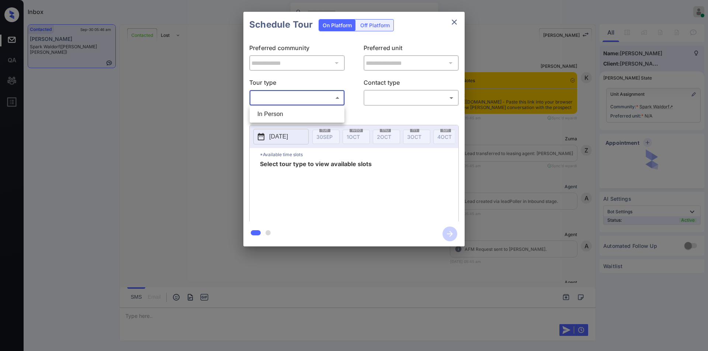
scroll to position [376, 0]
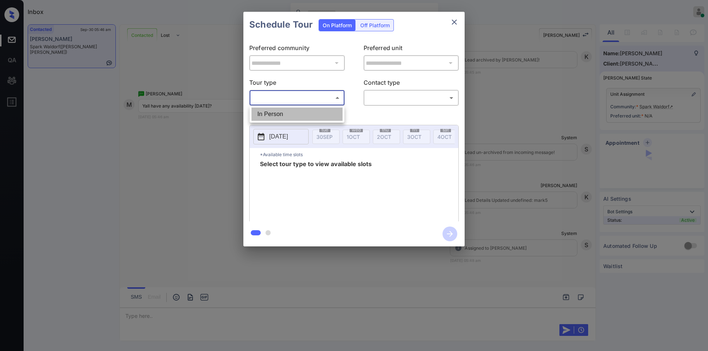
click at [275, 118] on li "In Person" at bounding box center [296, 114] width 91 height 13
type input "********"
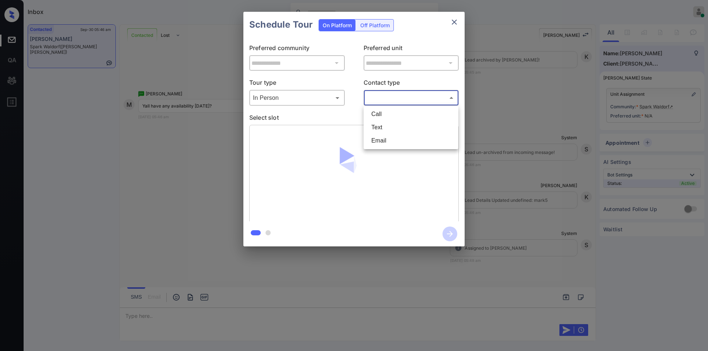
click at [379, 96] on body "Inbox Jiro Alonzo Online Set yourself offline Set yourself on break Profile Swi…" at bounding box center [354, 175] width 708 height 351
click at [379, 120] on li "Call" at bounding box center [410, 114] width 91 height 13
type input "****"
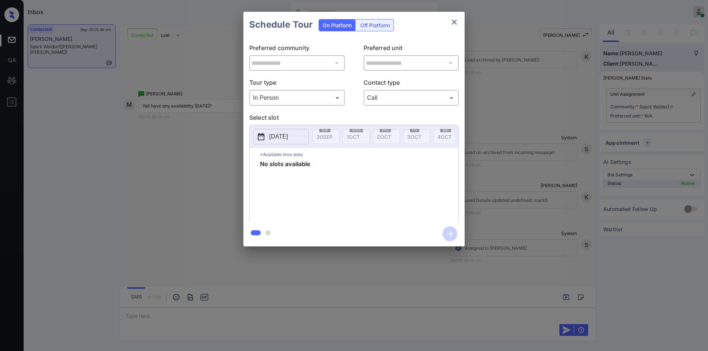
click at [288, 140] on p "2025-09-30" at bounding box center [278, 136] width 19 height 9
click at [135, 178] on div "**********" at bounding box center [354, 129] width 708 height 258
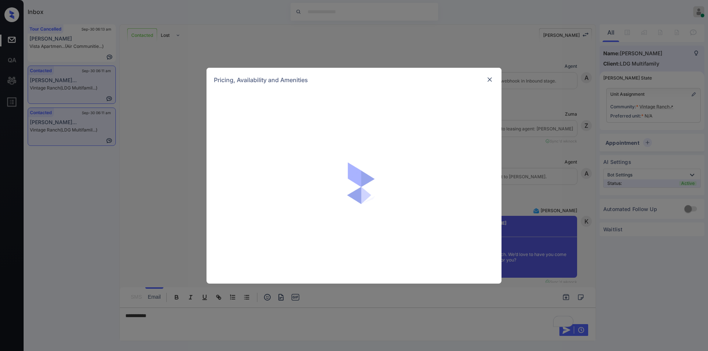
scroll to position [1189, 0]
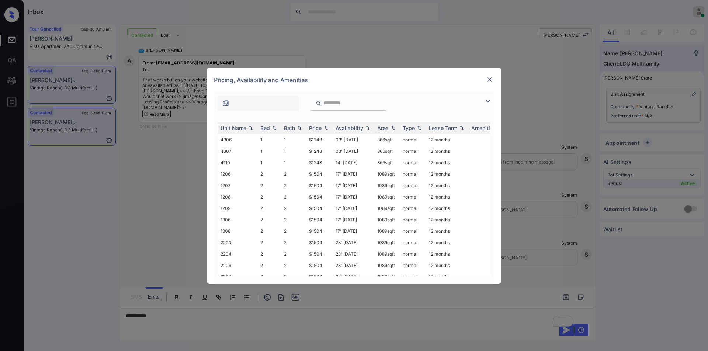
click at [487, 98] on img at bounding box center [487, 101] width 9 height 9
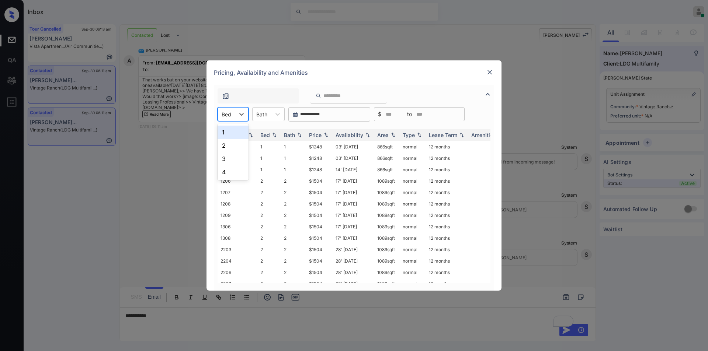
click at [227, 111] on div at bounding box center [227, 115] width 10 height 8
click at [231, 135] on div "1" at bounding box center [233, 132] width 31 height 13
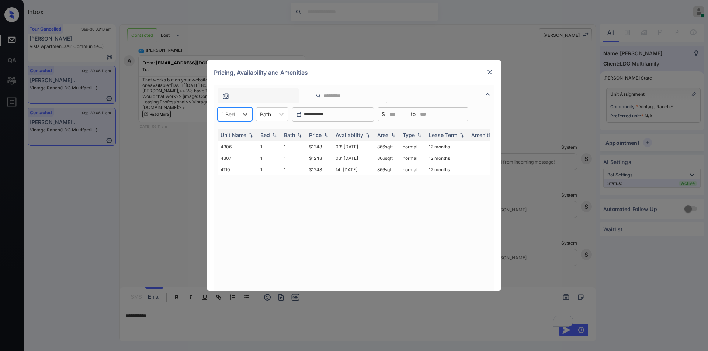
click at [486, 74] on img at bounding box center [489, 72] width 7 height 7
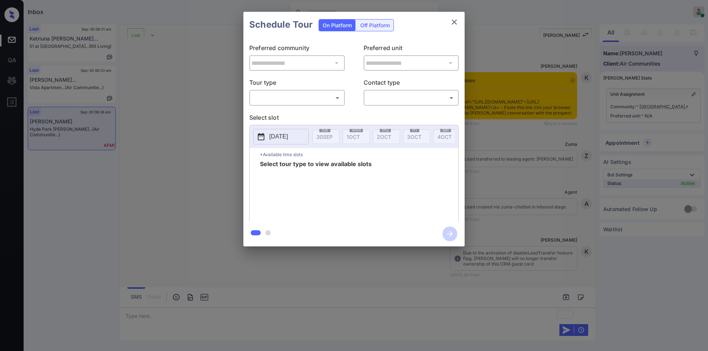
scroll to position [1115, 0]
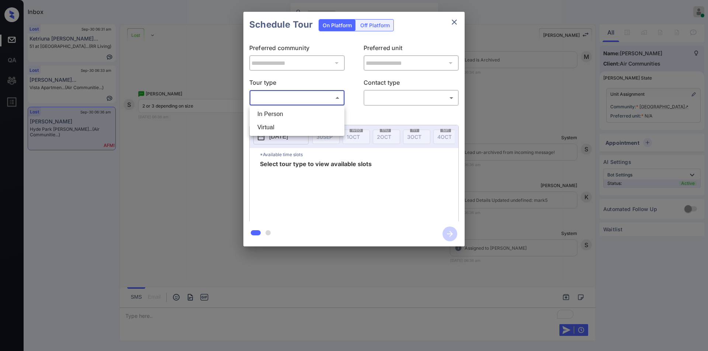
click at [275, 100] on body "Inbox Jiro Alonzo Online Set yourself offline Set yourself on break Profile Swi…" at bounding box center [354, 175] width 708 height 351
click at [265, 112] on li "In Person" at bounding box center [296, 114] width 91 height 13
type input "********"
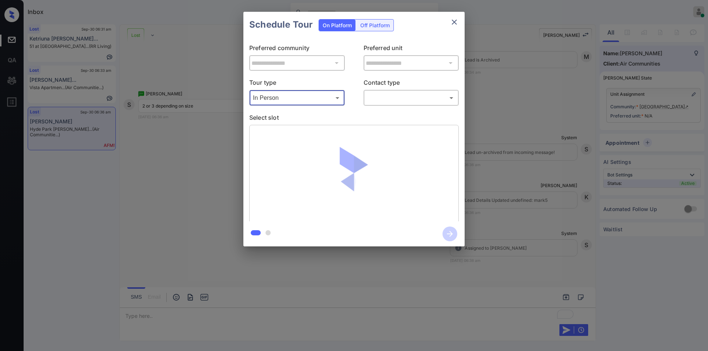
click at [378, 98] on body "Inbox Jiro Alonzo Online Set yourself offline Set yourself on break Profile Swi…" at bounding box center [354, 175] width 708 height 351
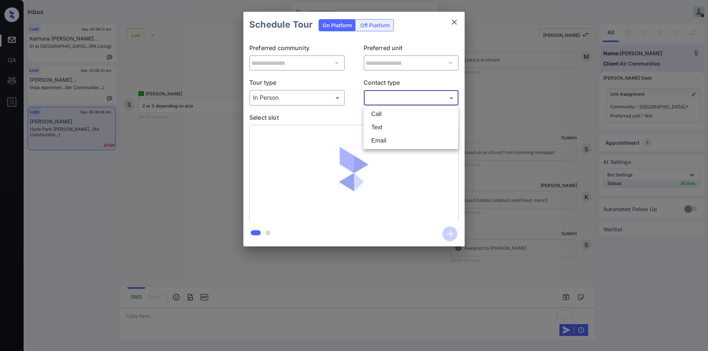
click at [378, 129] on li "Text" at bounding box center [410, 127] width 91 height 13
type input "****"
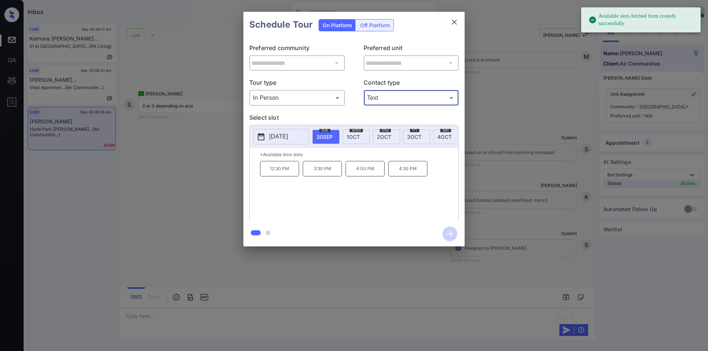
click at [288, 137] on p "2025-09-30" at bounding box center [278, 136] width 19 height 9
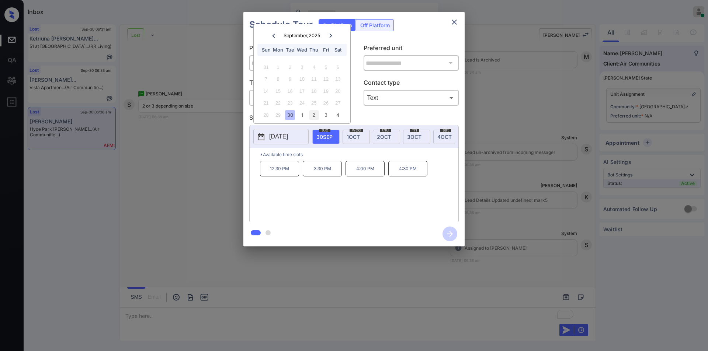
click at [316, 116] on div "2" at bounding box center [314, 115] width 10 height 10
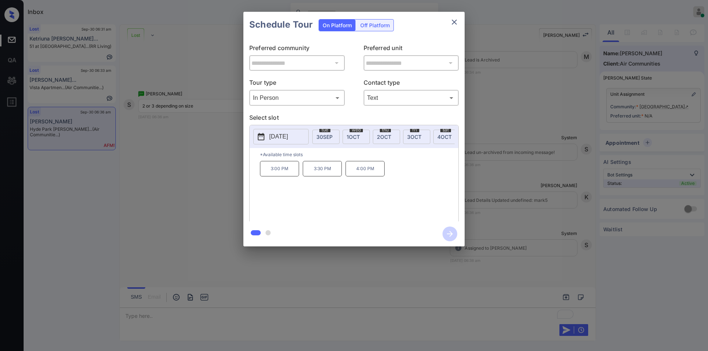
click at [161, 175] on div "**********" at bounding box center [354, 129] width 708 height 258
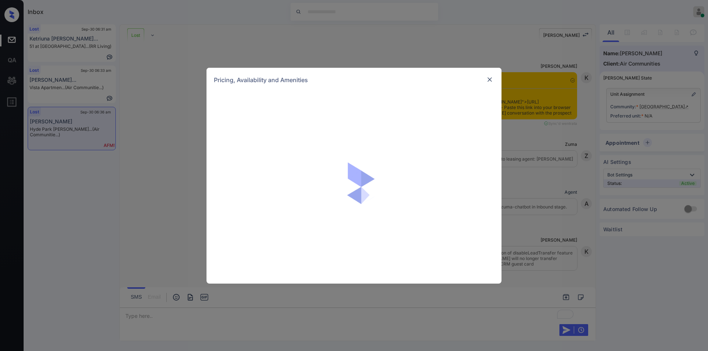
scroll to position [1115, 0]
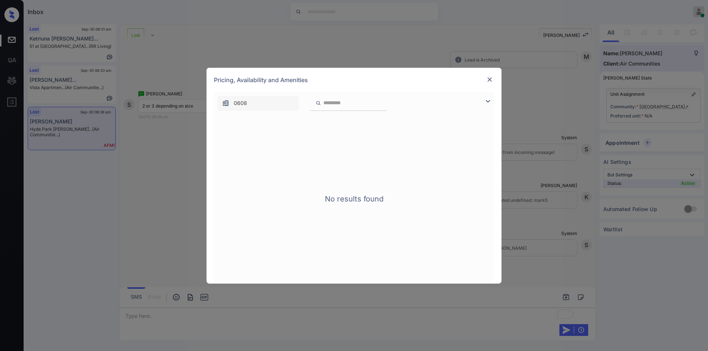
click at [487, 77] on img at bounding box center [489, 79] width 7 height 7
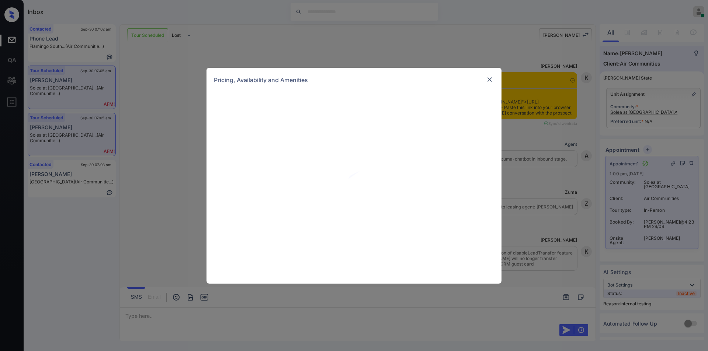
scroll to position [1648, 0]
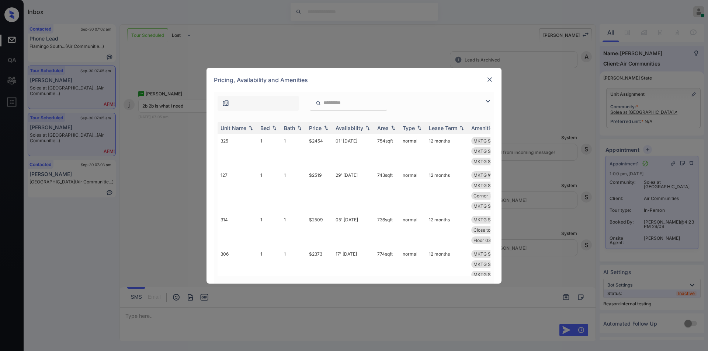
click at [484, 103] on img at bounding box center [487, 101] width 9 height 9
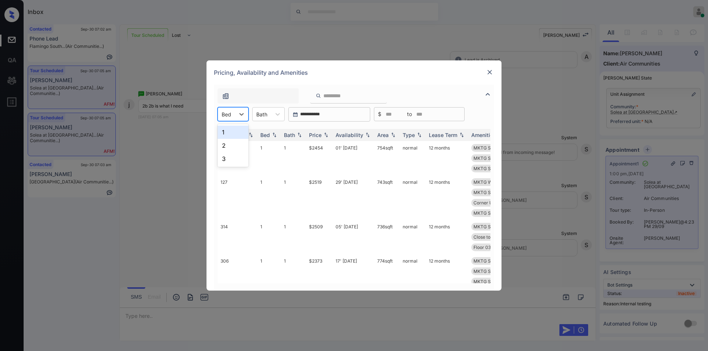
click at [228, 116] on div at bounding box center [227, 115] width 10 height 8
click at [227, 145] on div "2" at bounding box center [233, 145] width 31 height 13
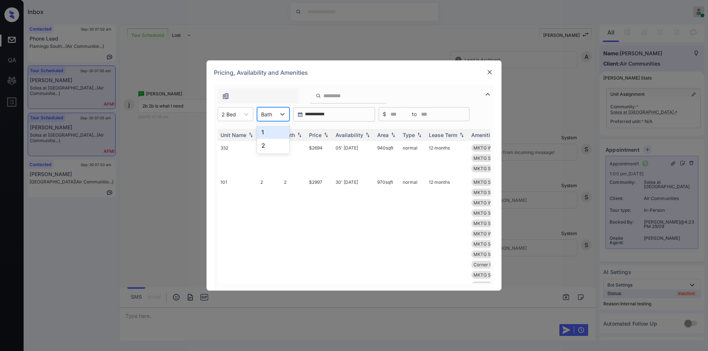
click at [274, 115] on div "Bath" at bounding box center [266, 114] width 18 height 11
click at [266, 147] on div "2" at bounding box center [273, 145] width 32 height 13
drag, startPoint x: 303, startPoint y: 147, endPoint x: 326, endPoint y: 143, distance: 22.4
click at [326, 143] on tr "332 2 2 $2694 05' Aug 25 940 sqft normal 12 months MKTG Washer/Dry... Floor 03 …" at bounding box center [410, 158] width 385 height 34
copy tr "$2694"
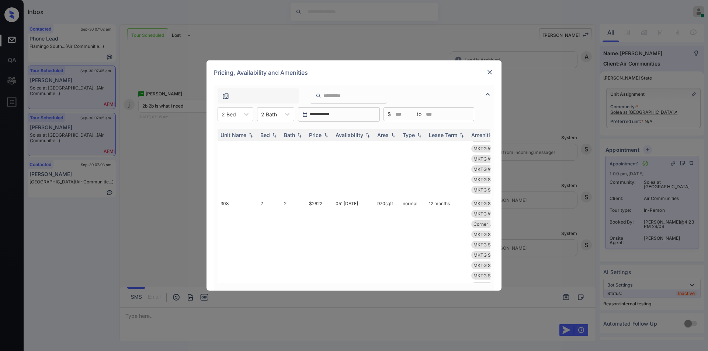
scroll to position [140, 0]
drag, startPoint x: 305, startPoint y: 214, endPoint x: 333, endPoint y: 210, distance: 27.9
click at [333, 210] on tr "308 2 2 $2622 05' Jul 25 970 sqft normal 12 months MKTG Shower Wal... MKTG Wash…" at bounding box center [410, 278] width 385 height 148
copy tr "$2622"
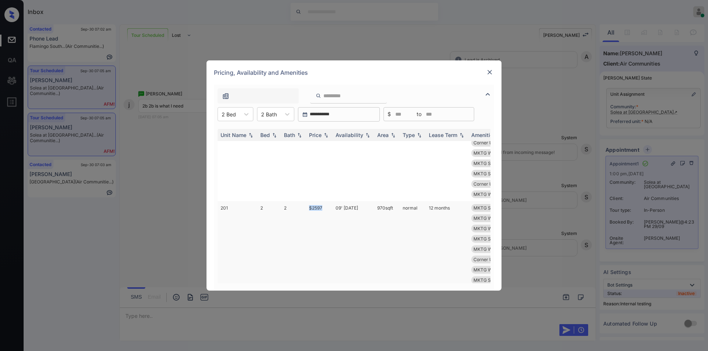
drag, startPoint x: 308, startPoint y: 208, endPoint x: 322, endPoint y: 206, distance: 13.8
click at [332, 205] on td "$2597" at bounding box center [319, 280] width 27 height 158
copy td "$2597"
click at [319, 206] on td "$2597" at bounding box center [319, 280] width 27 height 158
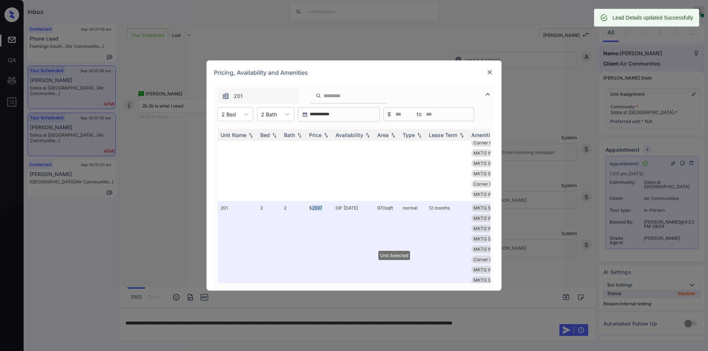
click at [488, 73] on img at bounding box center [489, 72] width 7 height 7
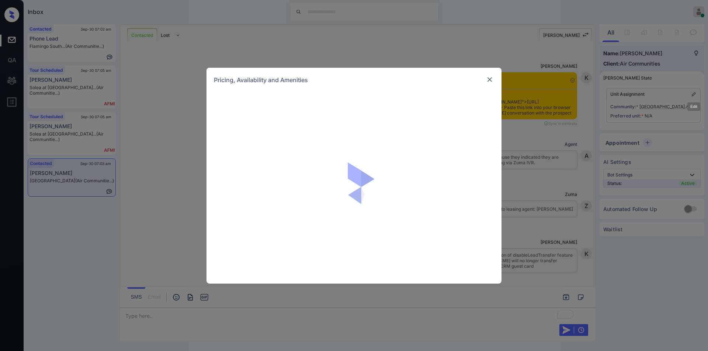
scroll to position [1065, 0]
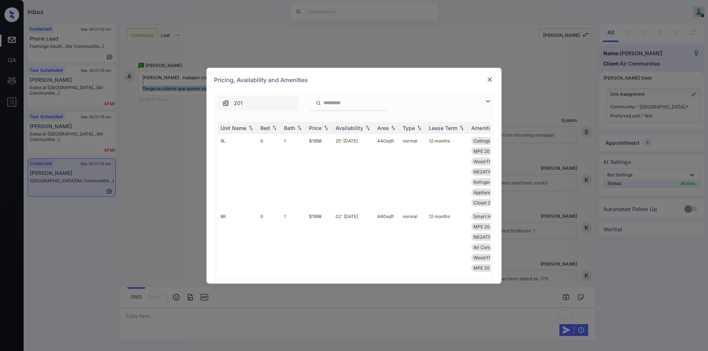
click at [488, 101] on img at bounding box center [487, 101] width 9 height 9
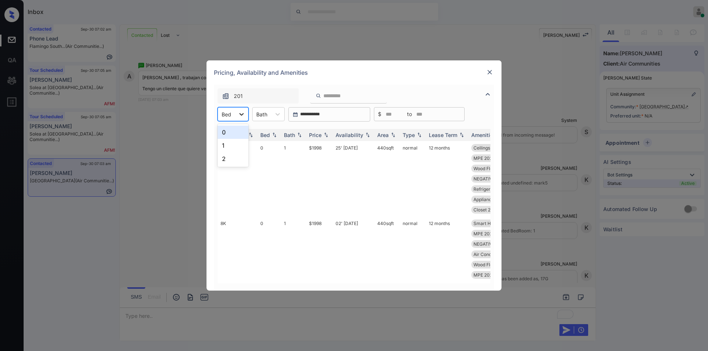
click at [236, 119] on div at bounding box center [241, 114] width 13 height 13
click at [224, 147] on div "1" at bounding box center [233, 145] width 31 height 13
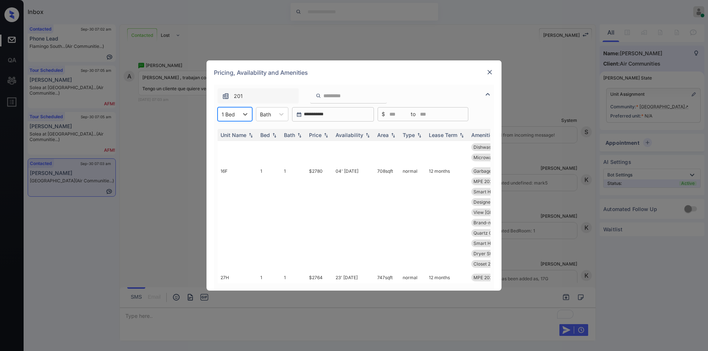
scroll to position [0, 0]
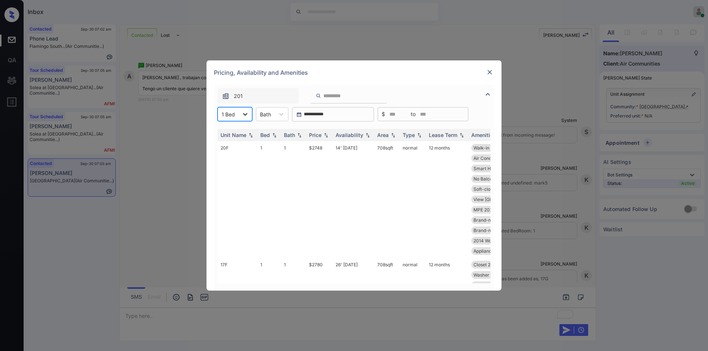
click at [243, 115] on icon at bounding box center [245, 114] width 7 height 7
click at [233, 135] on div "0" at bounding box center [235, 132] width 35 height 13
click at [146, 216] on div "**********" at bounding box center [354, 175] width 708 height 351
click at [491, 71] on img at bounding box center [489, 72] width 7 height 7
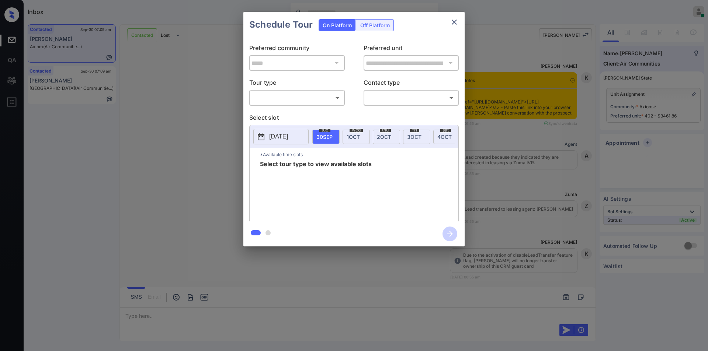
scroll to position [1330, 0]
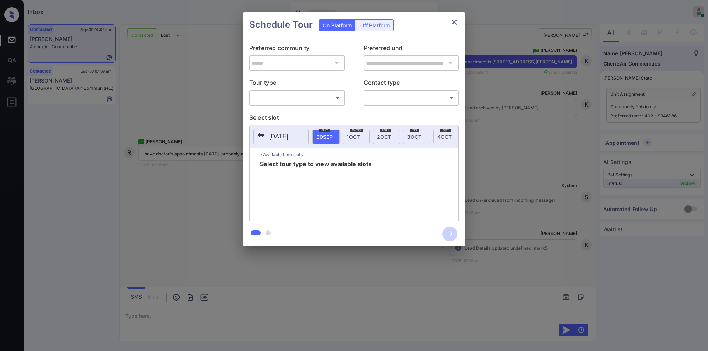
click at [281, 105] on div "​ ​" at bounding box center [296, 98] width 95 height 16
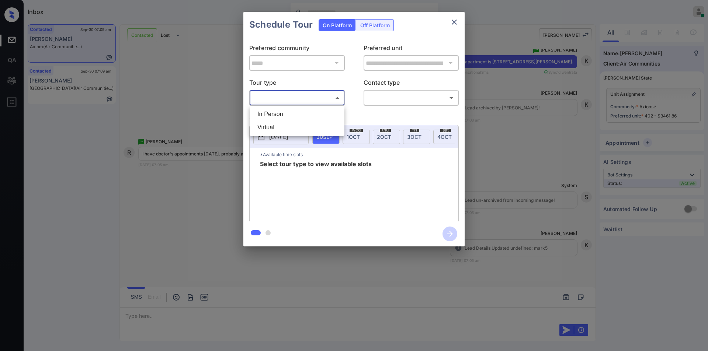
click at [284, 100] on body "Inbox [PERSON_NAME] Online Set yourself offline Set yourself on break Profile S…" at bounding box center [354, 175] width 708 height 351
click at [282, 115] on li "In Person" at bounding box center [296, 114] width 91 height 13
type input "********"
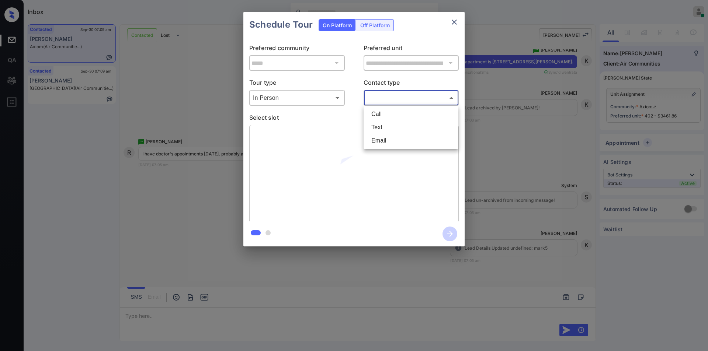
click at [379, 93] on body "Inbox [PERSON_NAME] Online Set yourself offline Set yourself on break Profile S…" at bounding box center [354, 175] width 708 height 351
click at [382, 128] on li "Text" at bounding box center [410, 127] width 91 height 13
type input "****"
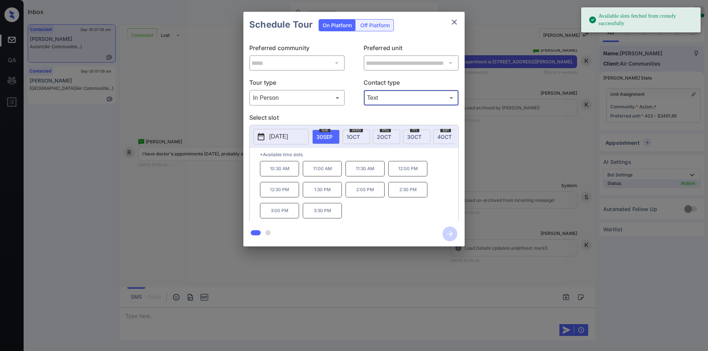
click at [359, 139] on span "1 OCT" at bounding box center [353, 137] width 13 height 6
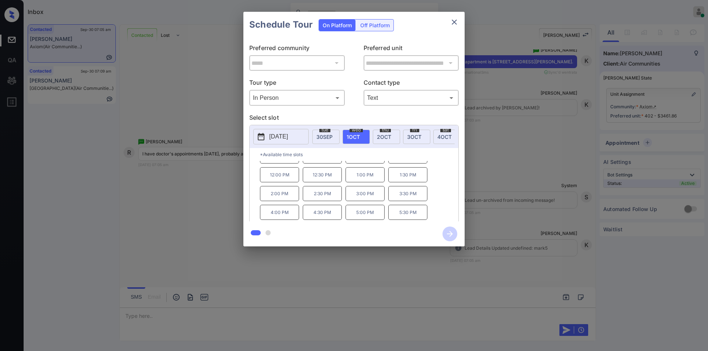
scroll to position [0, 0]
click at [213, 213] on div "**********" at bounding box center [354, 129] width 708 height 258
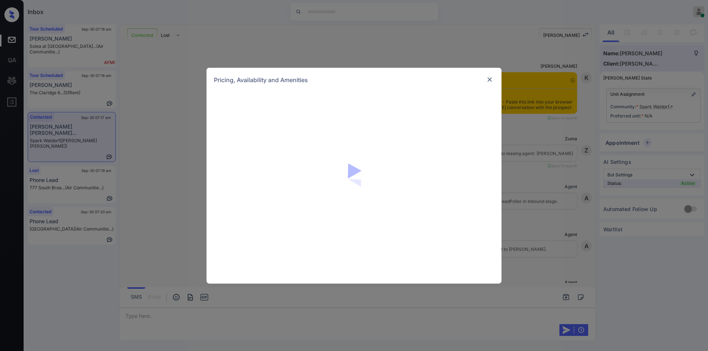
scroll to position [726, 0]
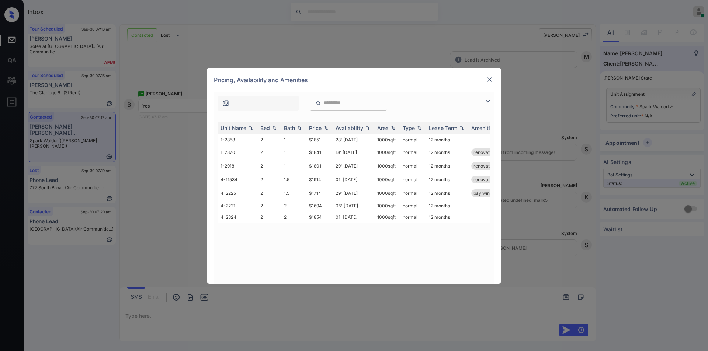
click at [486, 103] on img at bounding box center [487, 101] width 9 height 9
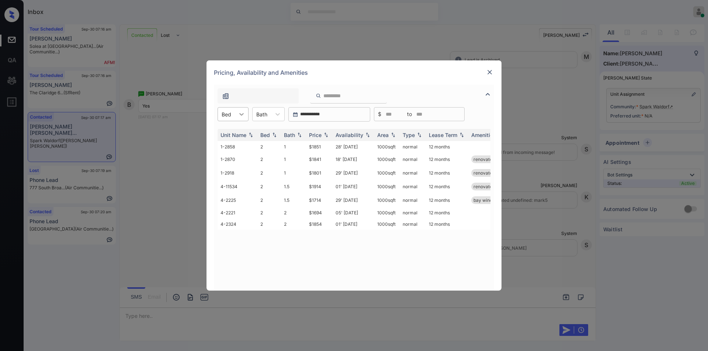
click at [239, 112] on icon at bounding box center [241, 114] width 7 height 7
click at [230, 136] on div "2" at bounding box center [233, 132] width 31 height 13
drag, startPoint x: 306, startPoint y: 214, endPoint x: 328, endPoint y: 215, distance: 21.8
click at [328, 215] on td "$1694" at bounding box center [319, 212] width 27 height 11
copy td "$1694"
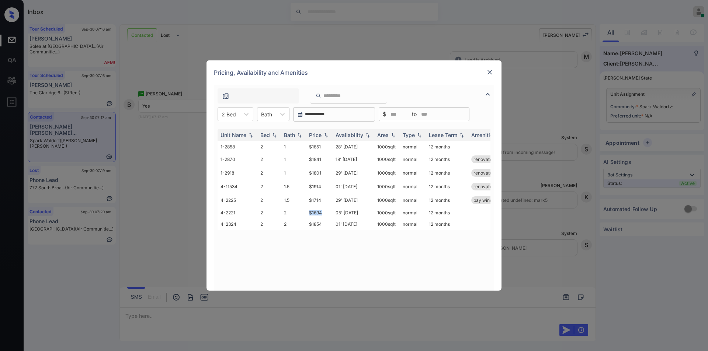
click at [489, 72] on img at bounding box center [489, 72] width 7 height 7
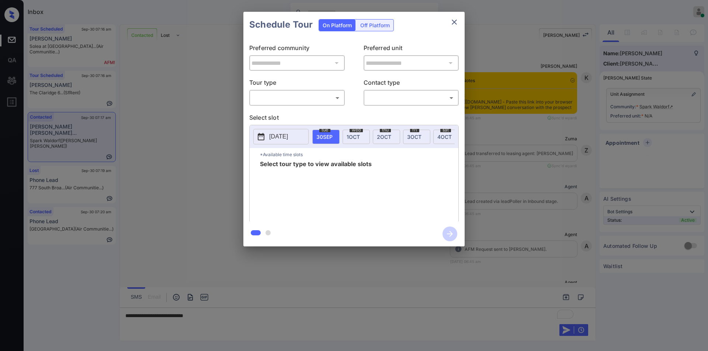
scroll to position [726, 0]
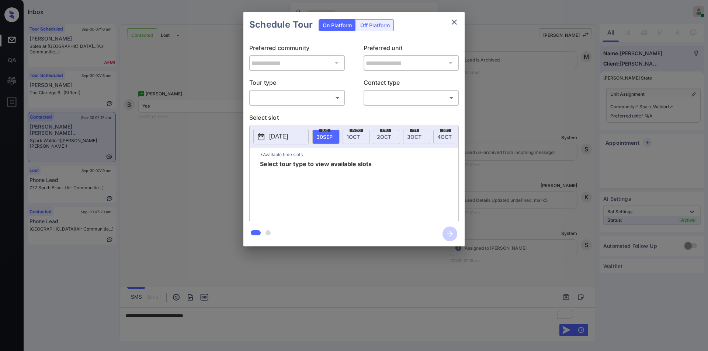
click at [290, 95] on body "Inbox [PERSON_NAME] Online Set yourself offline Set yourself on break Profile S…" at bounding box center [354, 175] width 708 height 351
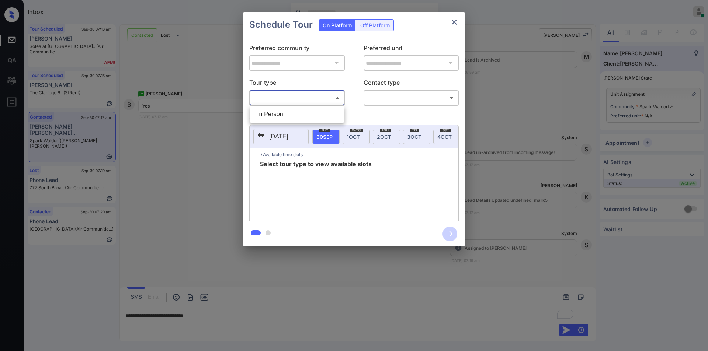
click at [277, 112] on li "In Person" at bounding box center [296, 114] width 91 height 13
type input "********"
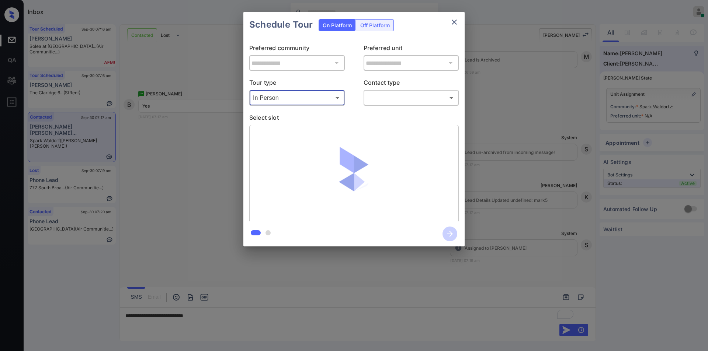
click at [386, 101] on body "Inbox [PERSON_NAME] Online Set yourself offline Set yourself on break Profile S…" at bounding box center [354, 175] width 708 height 351
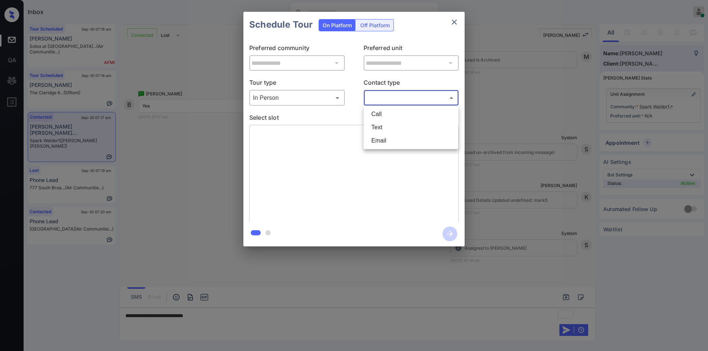
click at [383, 125] on li "Text" at bounding box center [410, 127] width 91 height 13
type input "****"
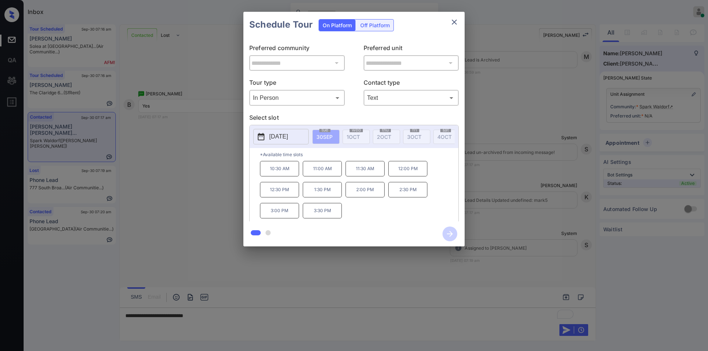
click at [285, 133] on p "[DATE]" at bounding box center [278, 136] width 19 height 9
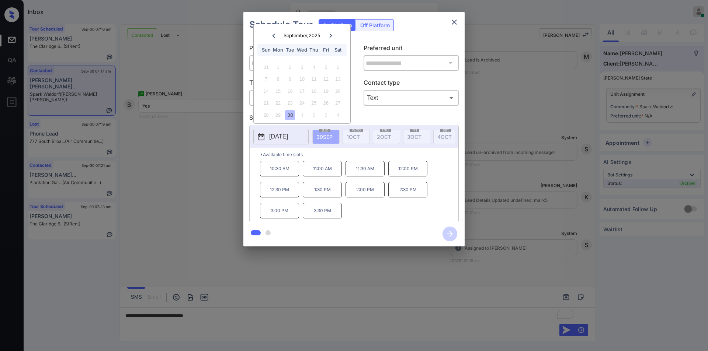
click at [283, 173] on p "10:30 AM" at bounding box center [279, 168] width 39 height 15
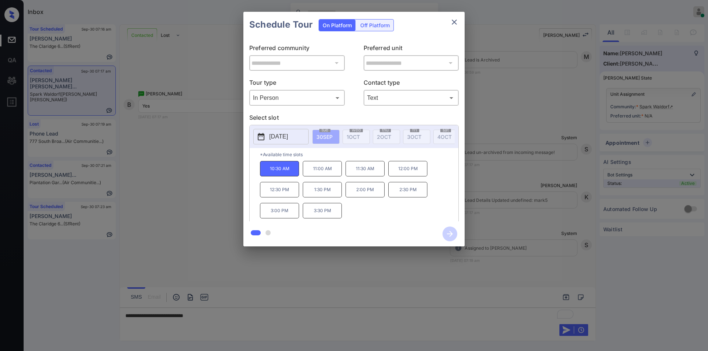
click at [218, 193] on div "**********" at bounding box center [354, 129] width 708 height 258
